Goal: Transaction & Acquisition: Download file/media

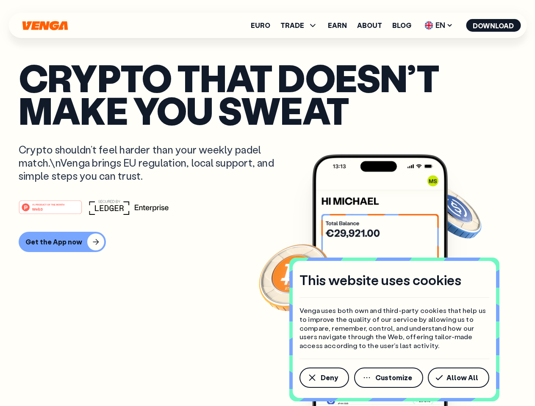
click at [267, 203] on div "#1 PRODUCT OF THE MONTH Web3" at bounding box center [267, 207] width 497 height 15
click at [323, 378] on span "Deny" at bounding box center [328, 378] width 17 height 7
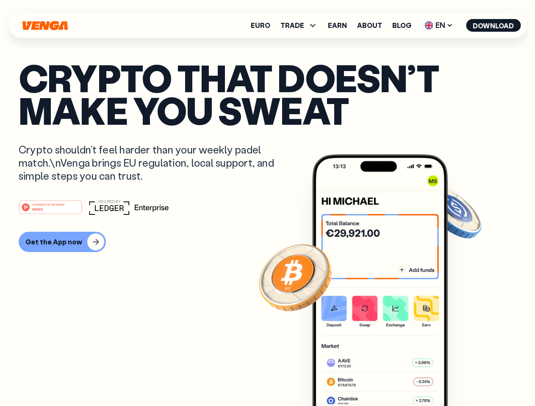
click at [389, 378] on img at bounding box center [379, 296] width 135 height 284
click at [460, 378] on article "Crypto that doesn’t make you sweat Crypto shouldn’t feel harder than your weekl…" at bounding box center [267, 219] width 497 height 317
click at [301, 25] on span "TRADE" at bounding box center [292, 25] width 24 height 7
click at [438, 25] on span "EN" at bounding box center [438, 26] width 34 height 14
click at [493, 25] on button "Download" at bounding box center [493, 25] width 55 height 13
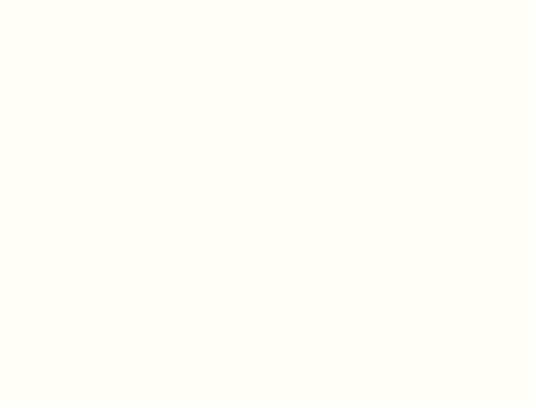
click at [61, 0] on html "This website uses cookies Venga uses both own and third-party cookies that help…" at bounding box center [267, 0] width 535 height 0
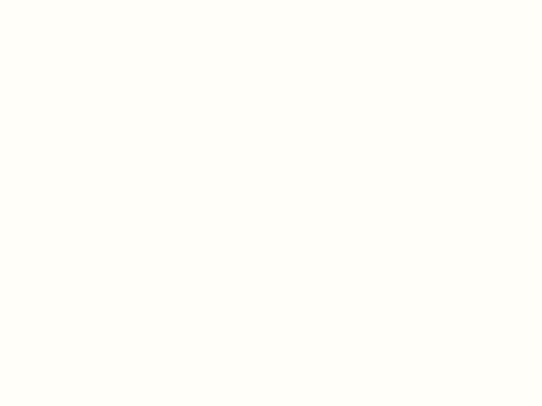
click at [52, 0] on html "This website uses cookies Venga uses both own and third-party cookies that help…" at bounding box center [271, 0] width 542 height 0
